Goal: Information Seeking & Learning: Compare options

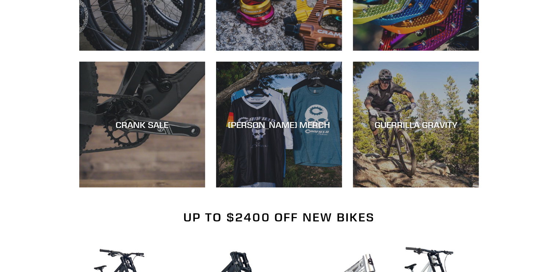
scroll to position [550, 0]
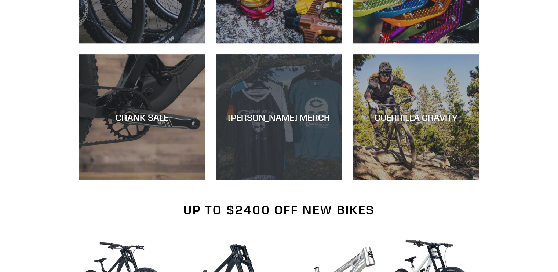
click at [276, 113] on div "CANFIELD MERCH" at bounding box center [279, 117] width 126 height 11
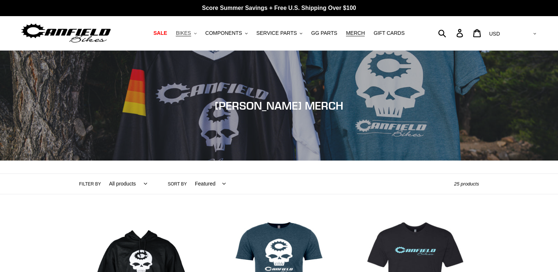
click at [196, 33] on icon "button" at bounding box center [195, 33] width 3 height 1
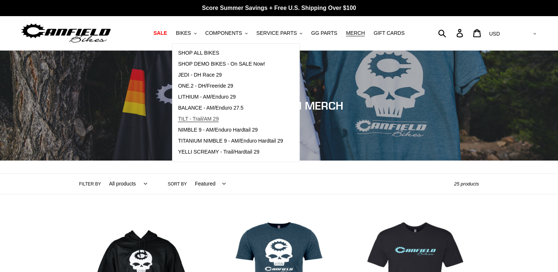
click at [195, 118] on span "TILT - Trail/AM 29" at bounding box center [198, 119] width 41 height 6
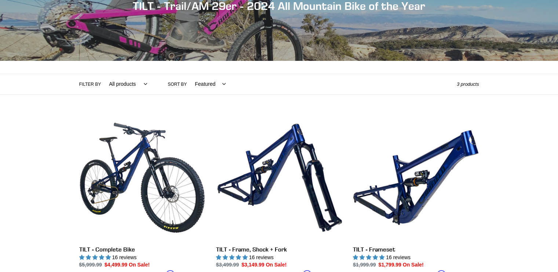
scroll to position [110, 0]
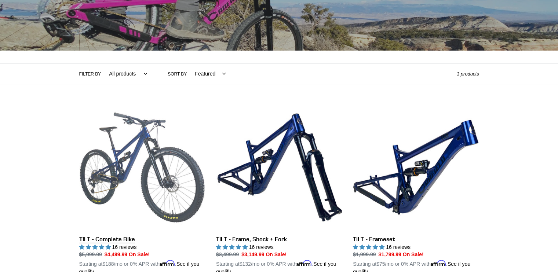
click at [138, 169] on link "TILT - Complete Bike" at bounding box center [142, 190] width 126 height 172
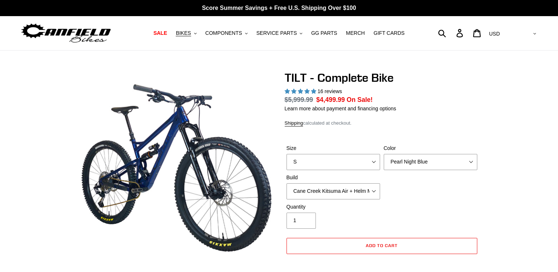
select select "highest-rating"
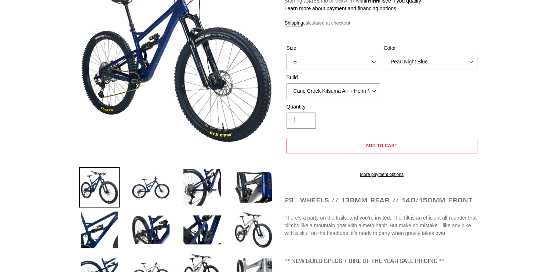
scroll to position [110, 0]
click at [150, 177] on img at bounding box center [150, 187] width 40 height 40
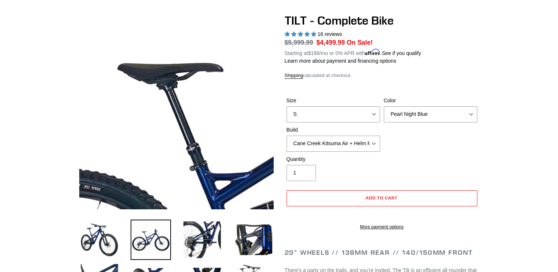
scroll to position [0, 0]
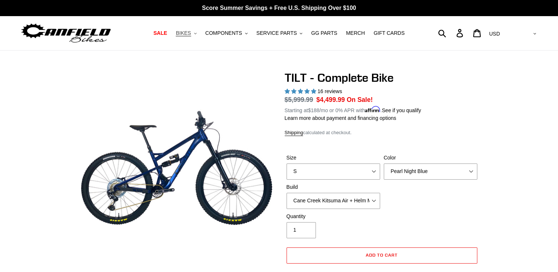
click at [199, 36] on button "BIKES .cls-1{fill:#231f20}" at bounding box center [186, 33] width 28 height 10
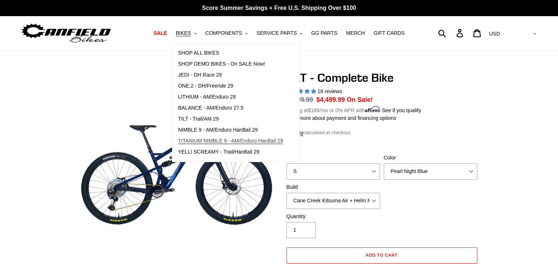
click at [208, 141] on span "TITANIUM NIMBLE 9 - AM/Enduro Hardtail 29" at bounding box center [230, 141] width 105 height 6
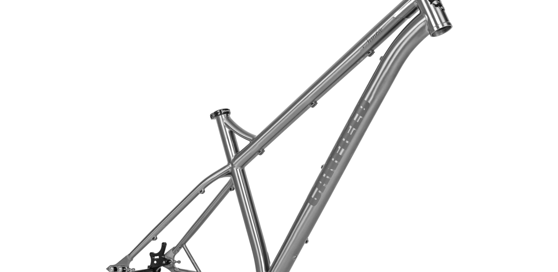
scroll to position [1833, 0]
